Goal: Navigation & Orientation: Locate item on page

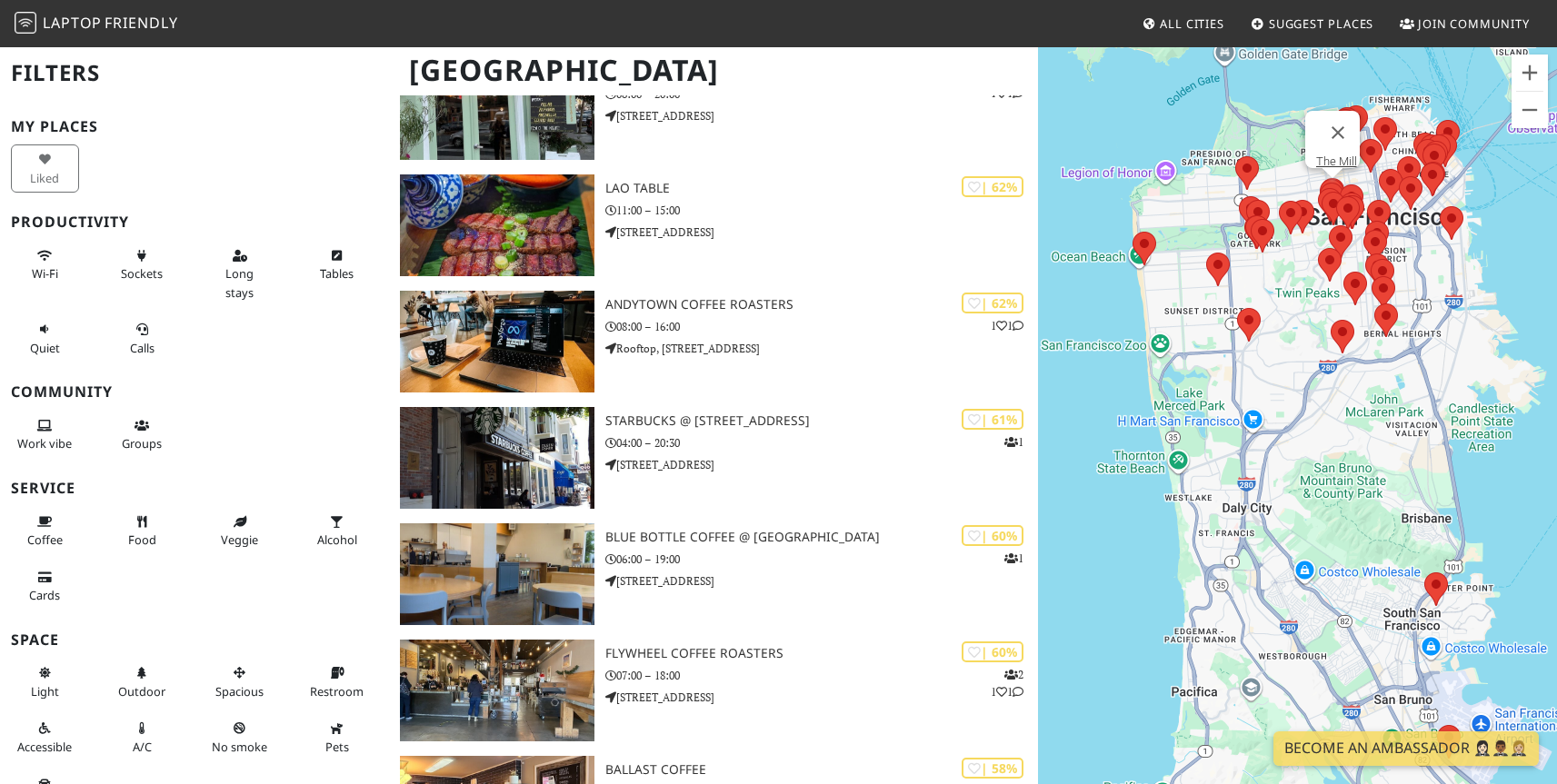
scroll to position [3443, 0]
click at [1530, 74] on button "Zoom in" at bounding box center [1529, 72] width 36 height 36
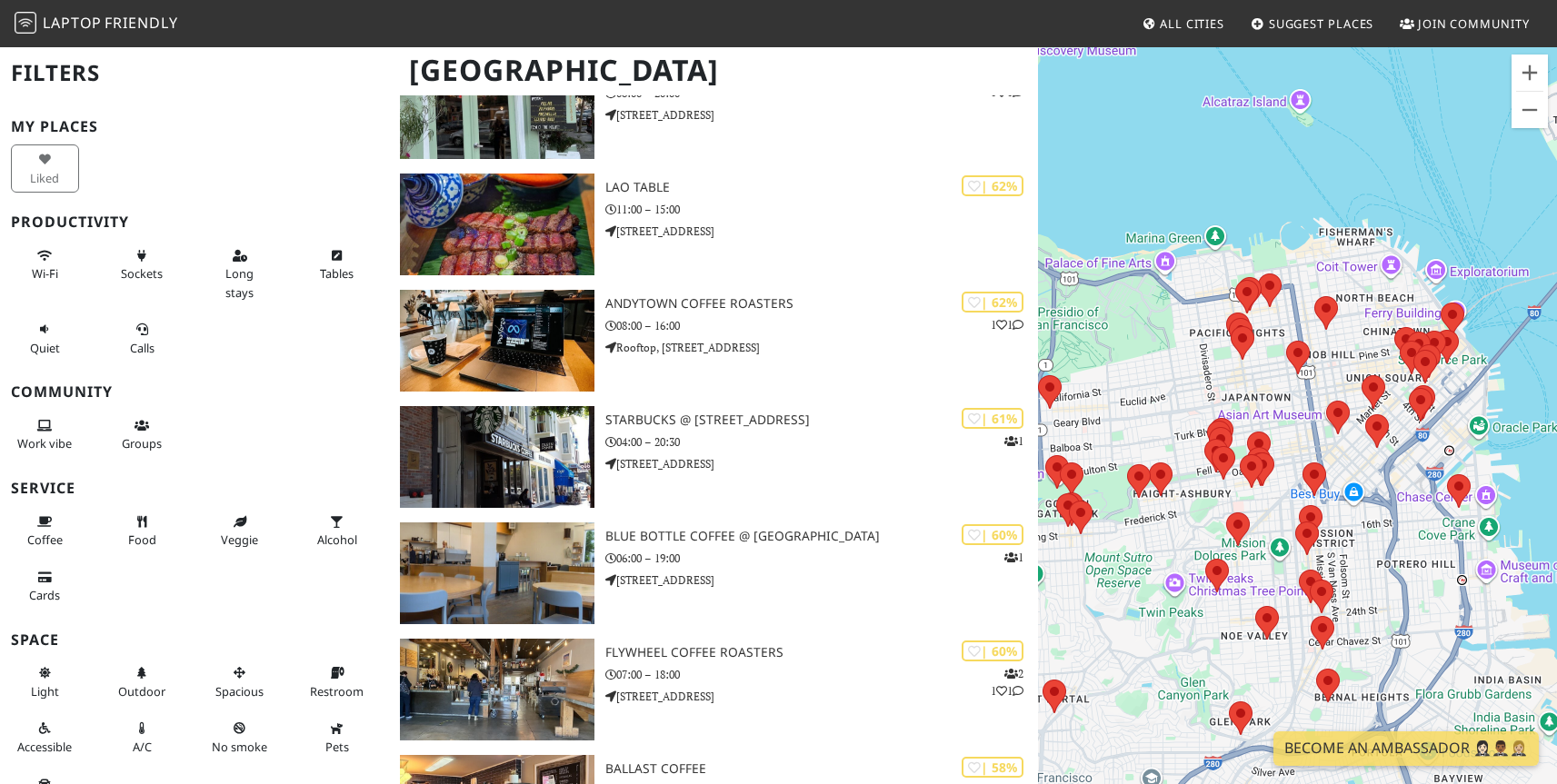
drag, startPoint x: 1314, startPoint y: 316, endPoint x: 1168, endPoint y: 783, distance: 489.3
click at [1168, 783] on div at bounding box center [1298, 437] width 519 height 784
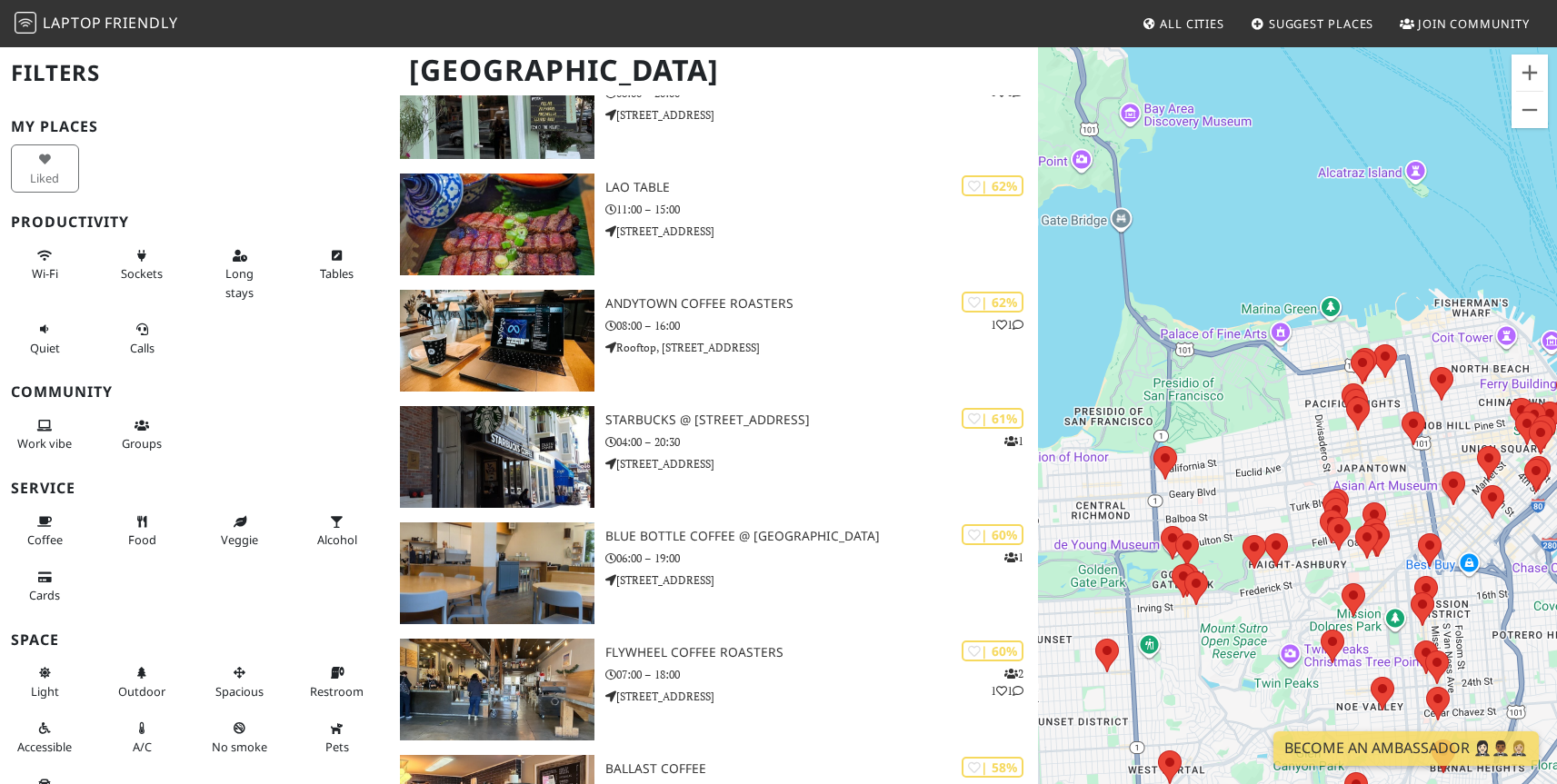
drag, startPoint x: 1195, startPoint y: 489, endPoint x: 1312, endPoint y: 563, distance: 138.4
click at [1312, 563] on div at bounding box center [1298, 437] width 519 height 784
click at [1526, 72] on button "Zoom in" at bounding box center [1529, 72] width 36 height 36
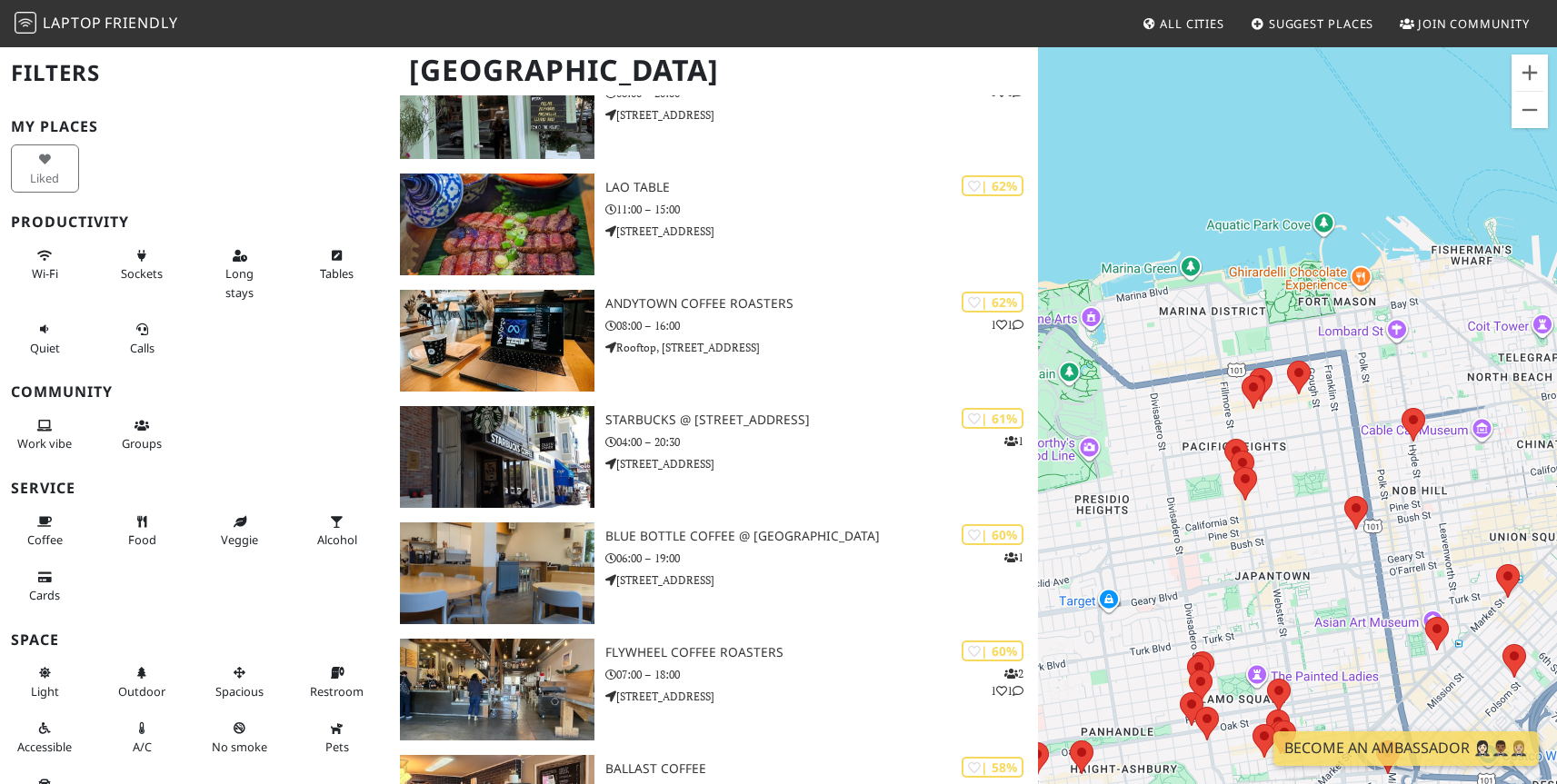
drag, startPoint x: 1426, startPoint y: 359, endPoint x: 1251, endPoint y: 435, distance: 190.8
click at [1251, 435] on div at bounding box center [1298, 437] width 519 height 784
click at [1533, 64] on button "Zoom in" at bounding box center [1529, 72] width 36 height 36
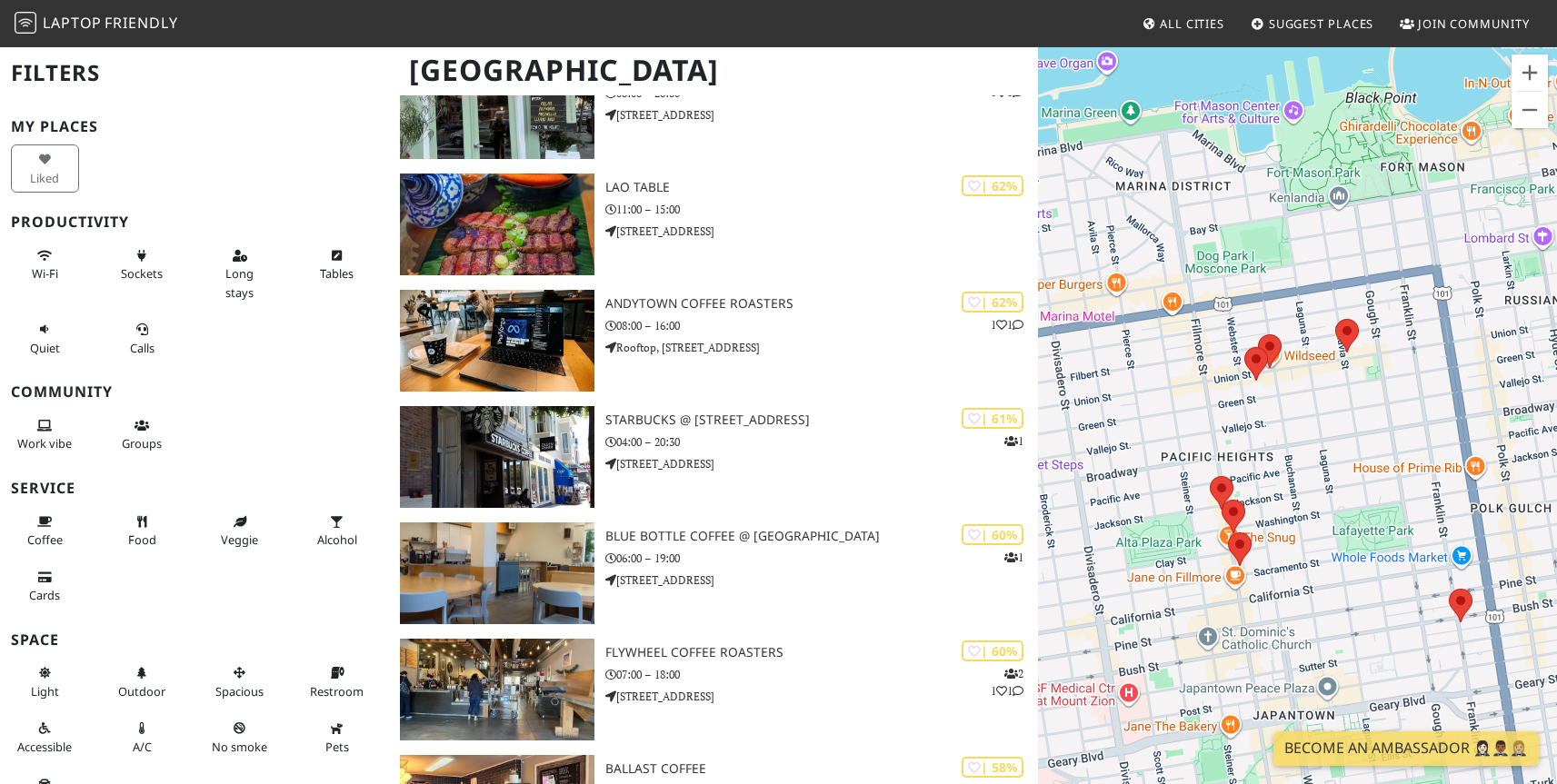
drag, startPoint x: 1298, startPoint y: 352, endPoint x: 1351, endPoint y: 353, distance: 53.0
click at [1351, 353] on div at bounding box center [1298, 437] width 519 height 784
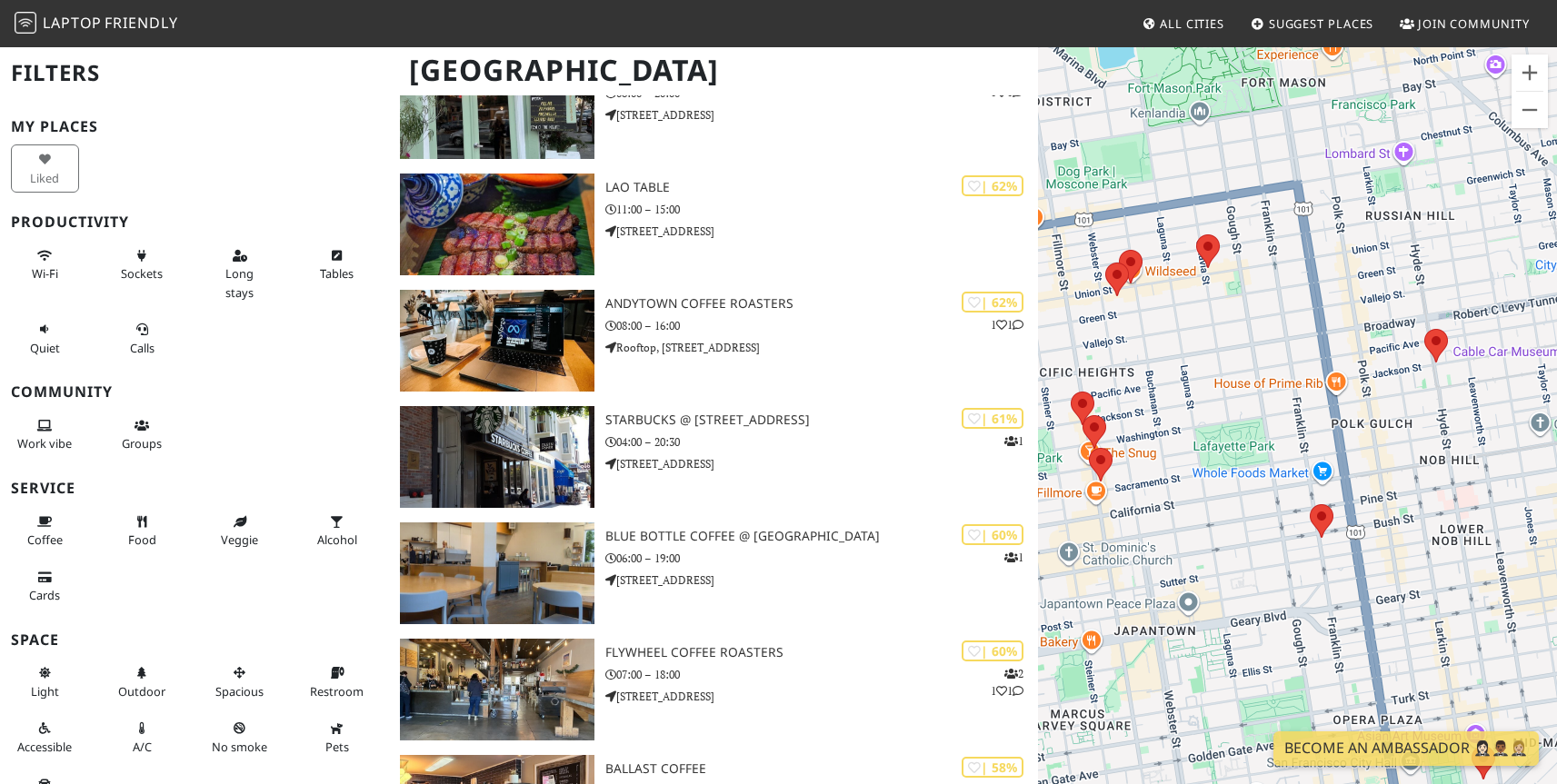
drag, startPoint x: 1339, startPoint y: 441, endPoint x: 1202, endPoint y: 359, distance: 159.7
click at [1201, 358] on div at bounding box center [1298, 437] width 519 height 784
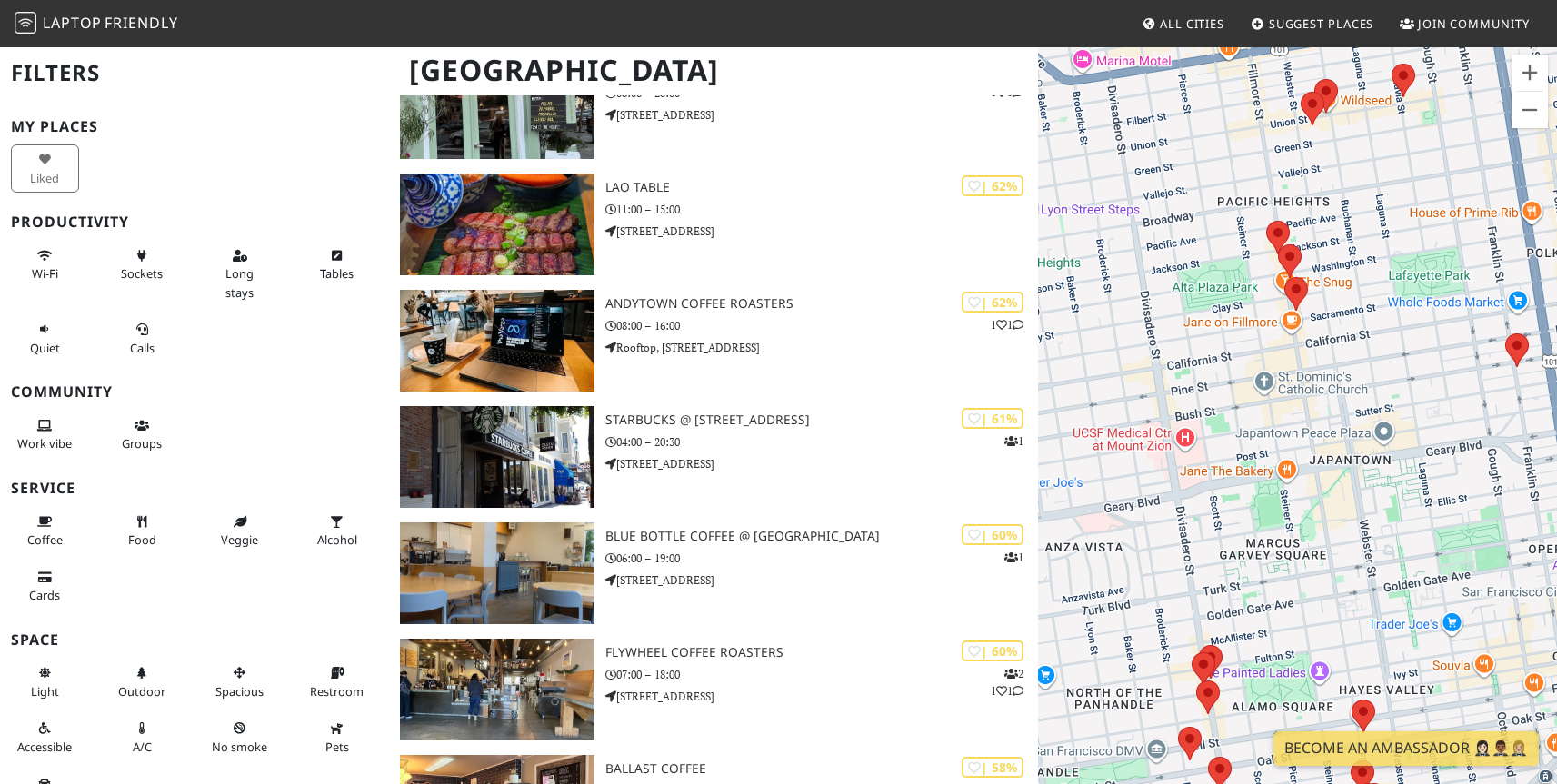
drag, startPoint x: 1309, startPoint y: 370, endPoint x: 1505, endPoint y: 197, distance: 261.4
click at [1505, 197] on div at bounding box center [1298, 437] width 519 height 784
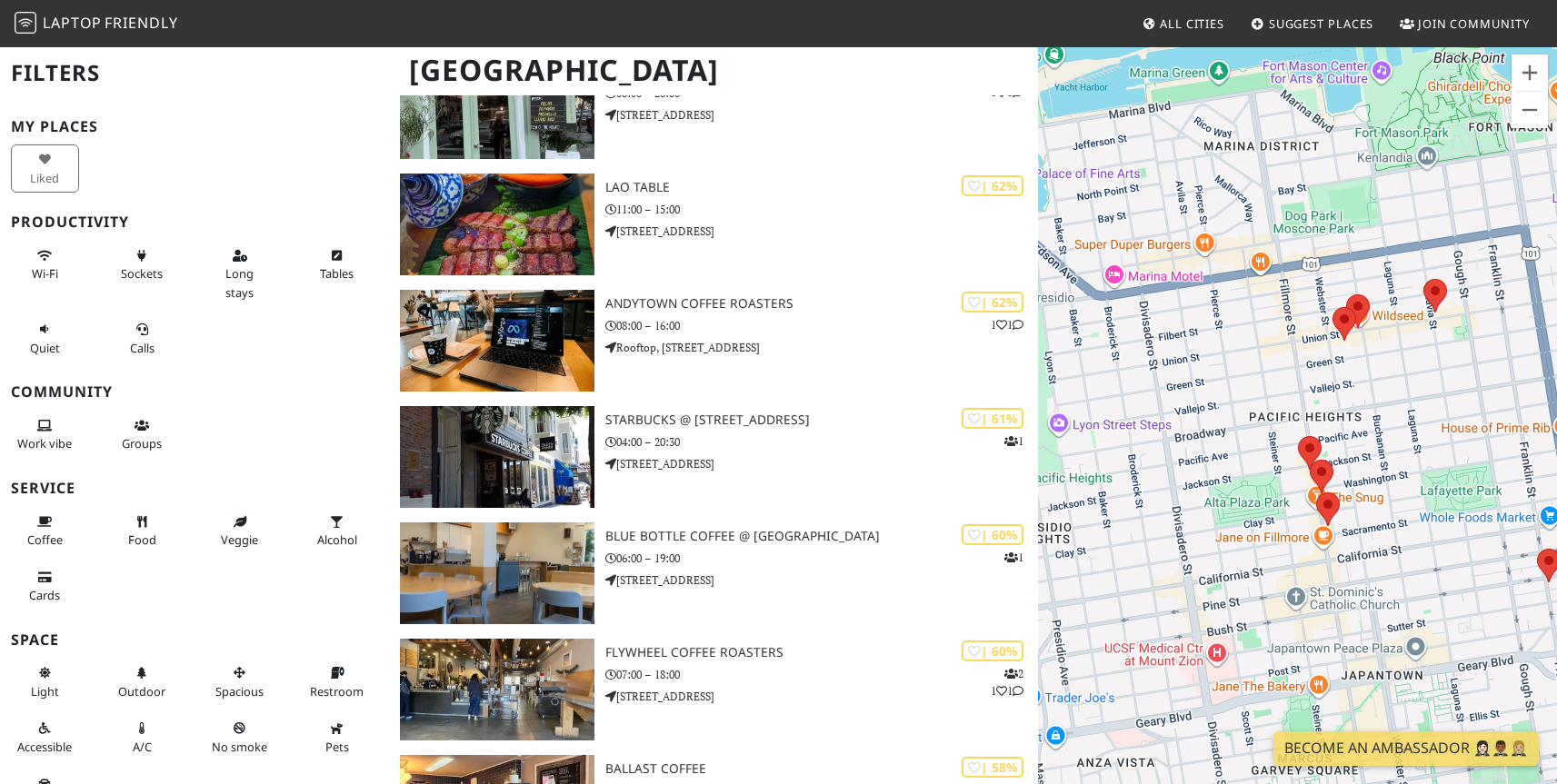
drag, startPoint x: 1438, startPoint y: 376, endPoint x: 1470, endPoint y: 599, distance: 225.3
click at [1470, 599] on div at bounding box center [1298, 437] width 519 height 784
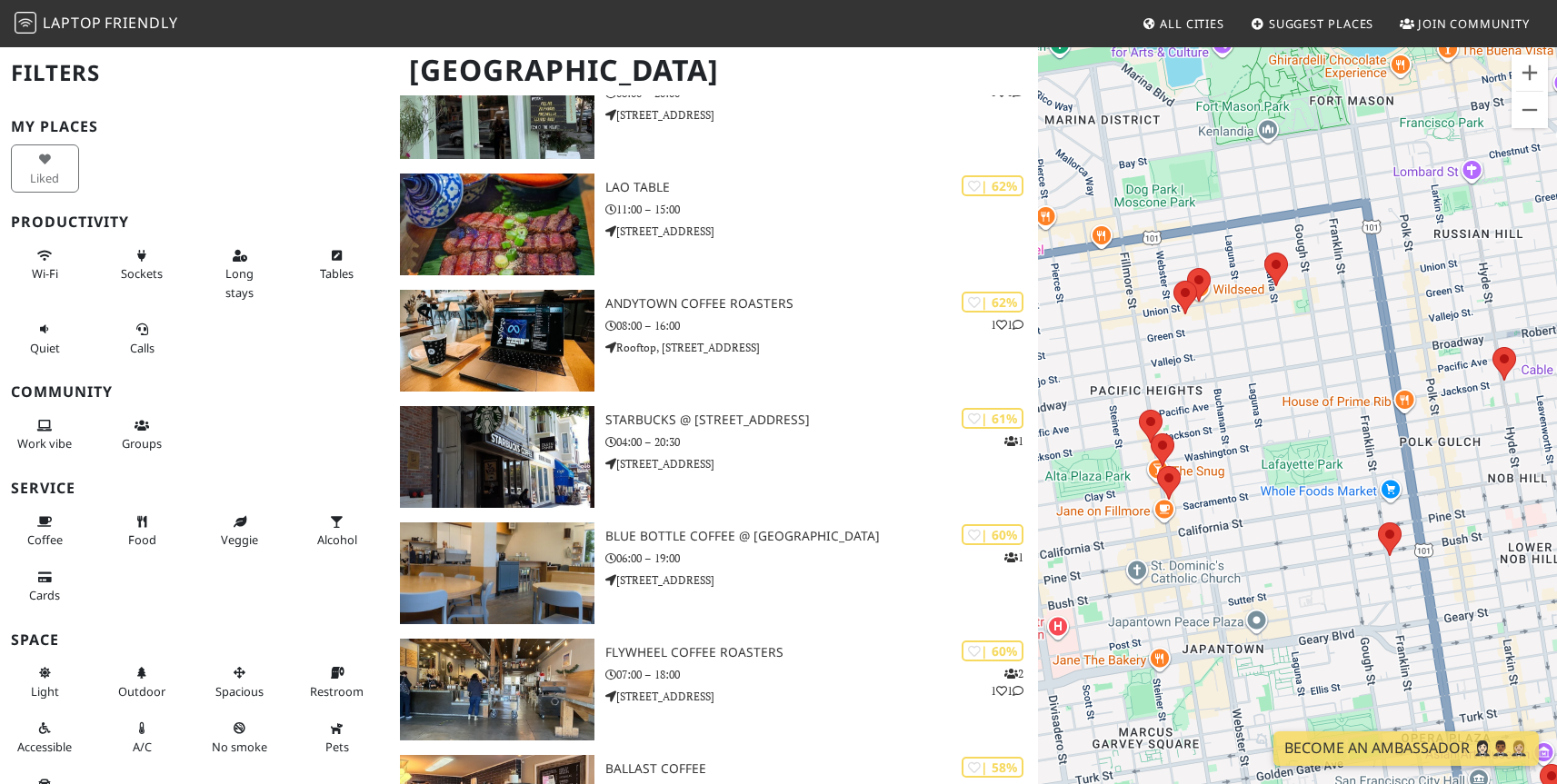
drag, startPoint x: 1436, startPoint y: 451, endPoint x: 1274, endPoint y: 425, distance: 164.1
click at [1274, 425] on div at bounding box center [1298, 437] width 519 height 784
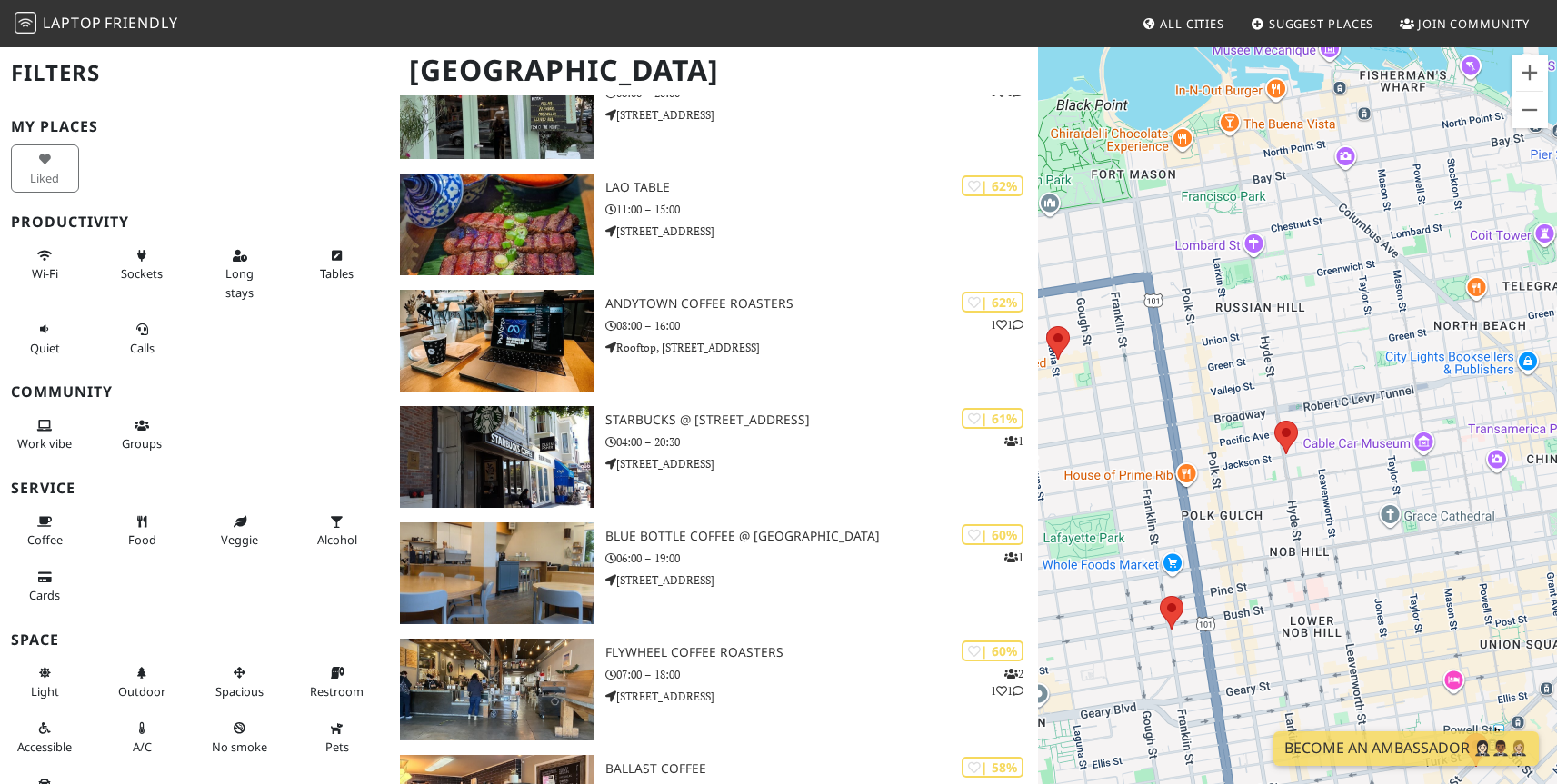
drag, startPoint x: 1364, startPoint y: 460, endPoint x: 1143, endPoint y: 533, distance: 232.7
click at [1143, 533] on div at bounding box center [1298, 437] width 519 height 784
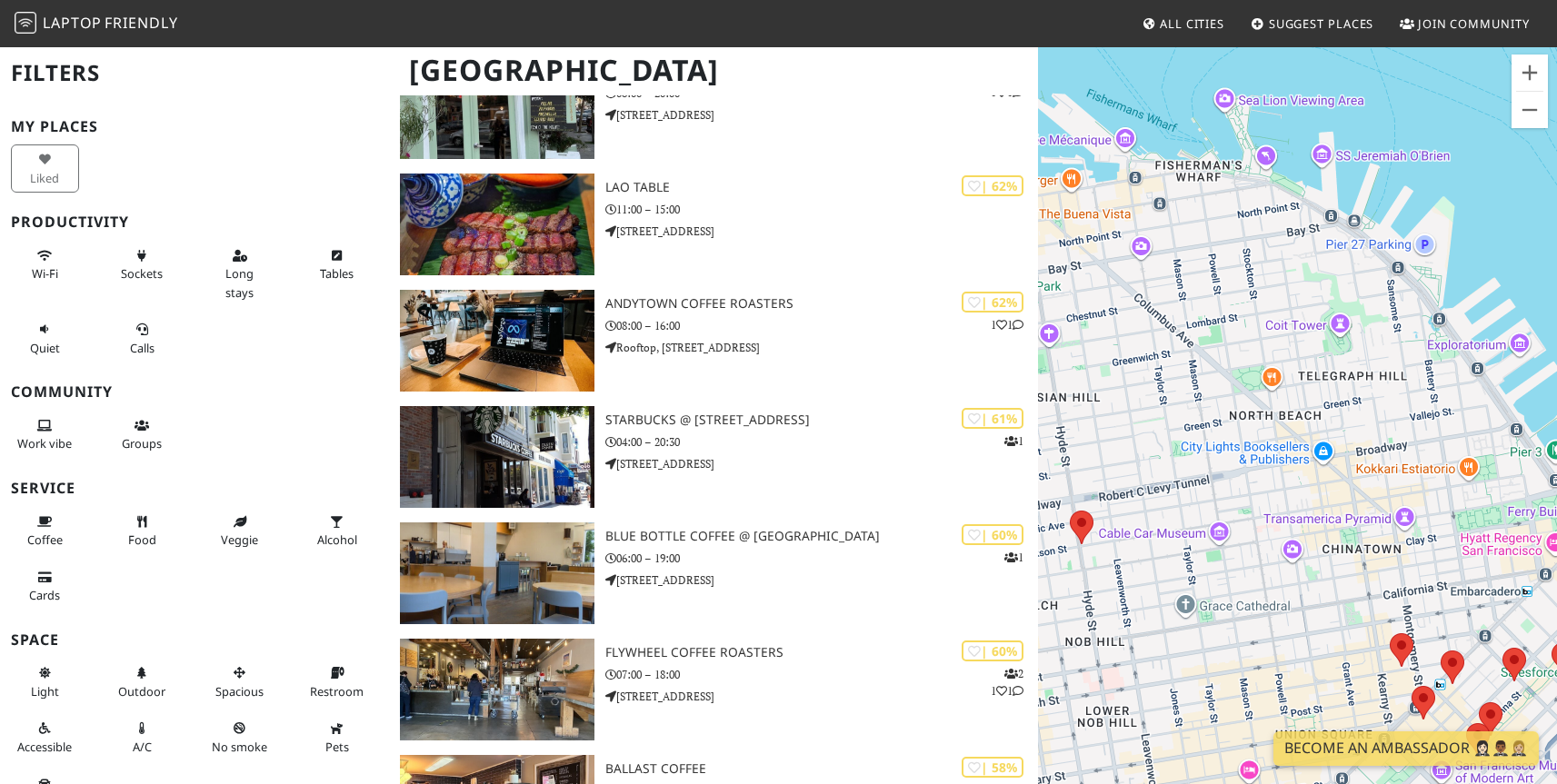
drag, startPoint x: 1338, startPoint y: 380, endPoint x: 1131, endPoint y: 470, distance: 225.7
click at [1131, 470] on div at bounding box center [1298, 437] width 519 height 784
